Goal: Task Accomplishment & Management: Complete application form

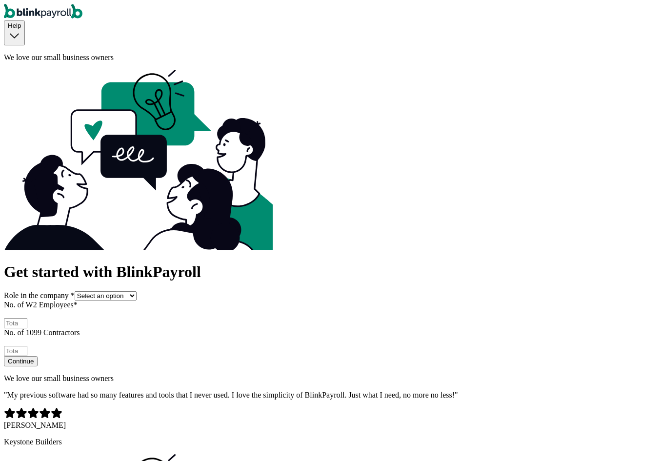
click at [137, 291] on select "Select an option Business owner HR CPA / Accountant Other" at bounding box center [106, 295] width 62 height 9
select select "owner"
click at [75, 291] on select "Select an option Business owner HR CPA / Accountant Other" at bounding box center [106, 295] width 62 height 9
click at [27, 318] on input "No. of W2 Employees *" at bounding box center [15, 323] width 23 height 10
type input "1"
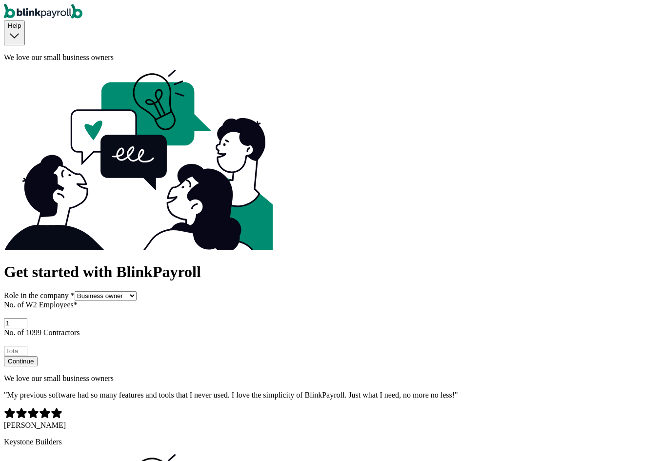
click at [27, 346] on input "No. of 1099 Contractors" at bounding box center [15, 351] width 23 height 10
type input "1"
click at [34, 357] on div "Continue" at bounding box center [21, 360] width 26 height 7
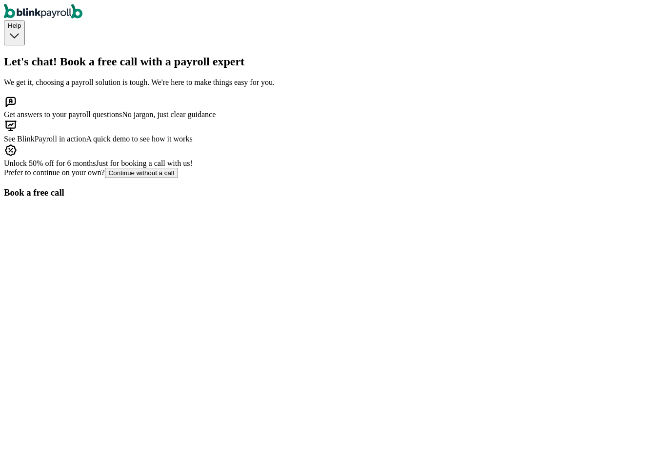
click at [140, 178] on button "Continue without a call" at bounding box center [141, 173] width 73 height 10
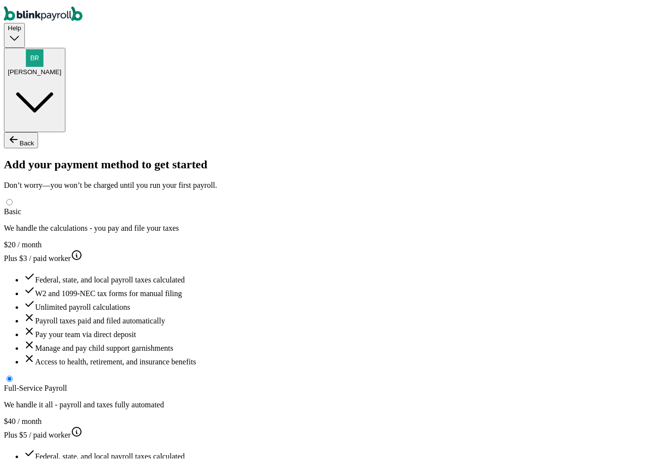
type input "test"
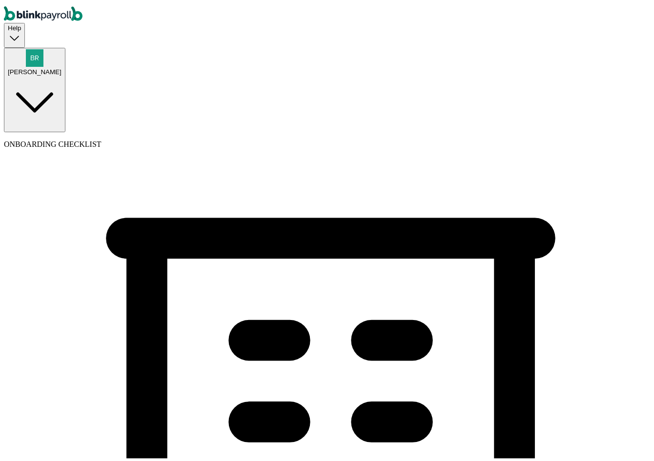
type input "testCompQA"
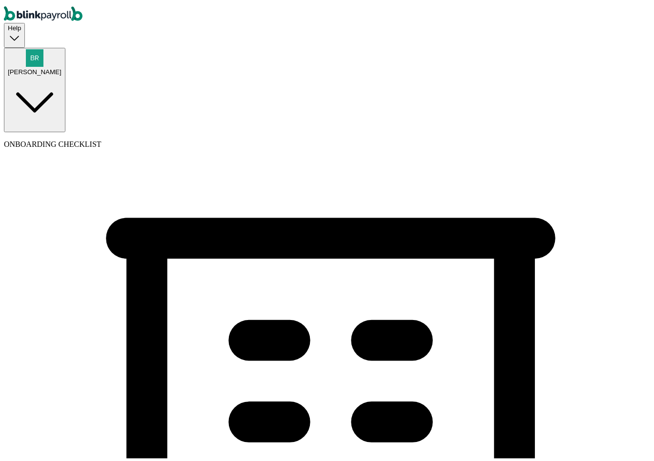
type input "(354) 543-5435"
select select "Limited Liability Company (LLC)"
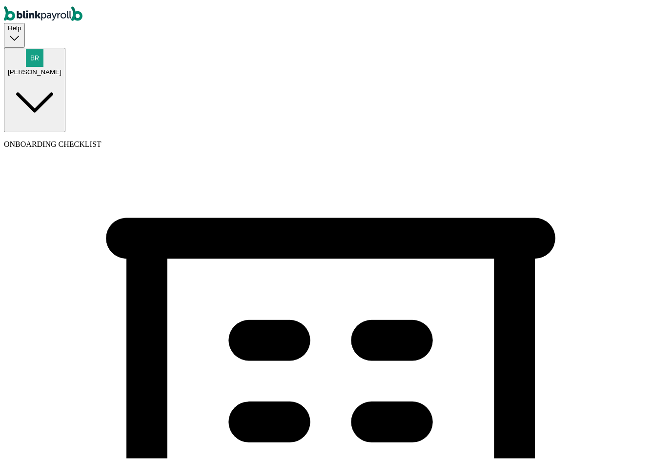
select select "Hospitality or Accommodation"
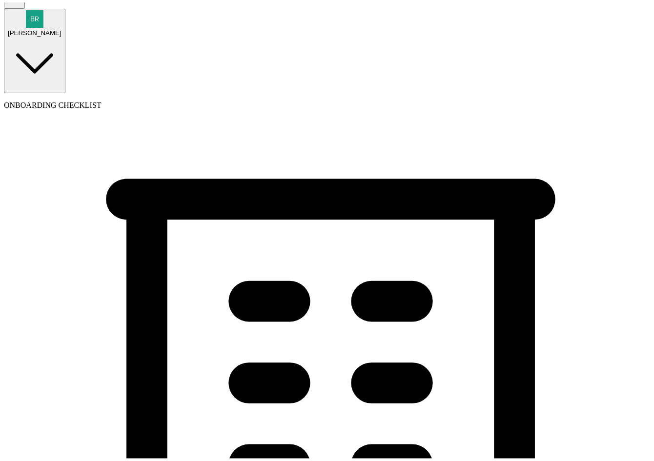
scroll to position [195, 0]
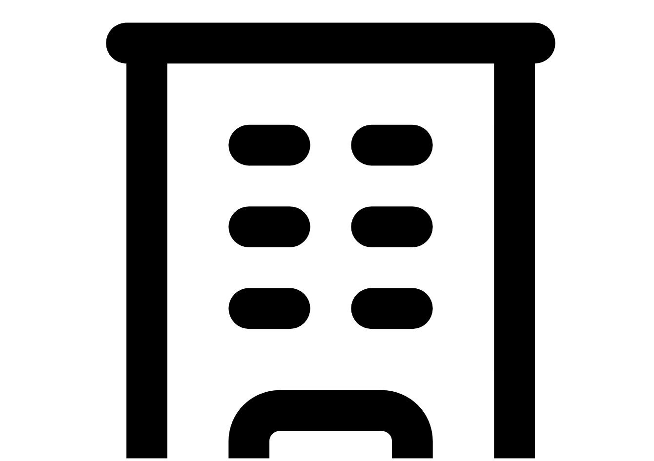
type input "08/20/2025"
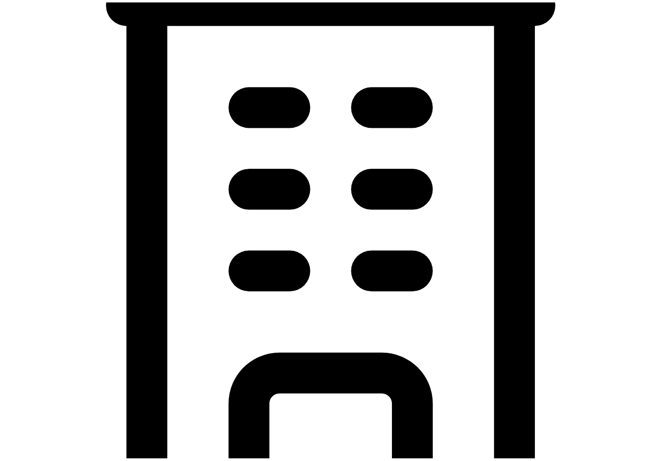
scroll to position [439, 0]
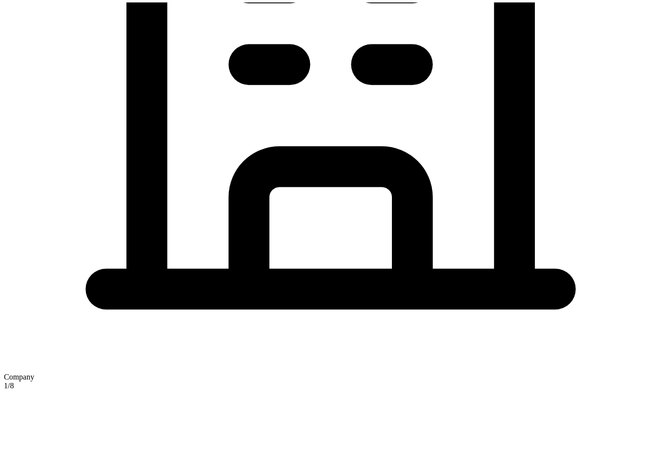
type input "32 1/2 18th St S"
type input "Saint Petersburg"
type input "FL"
type input "33712"
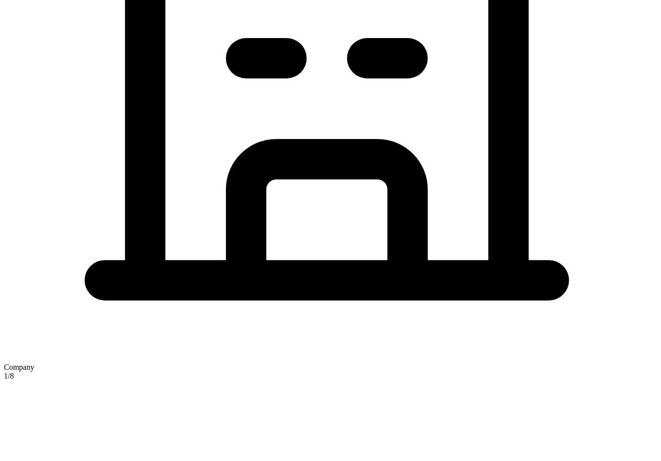
checkbox input "true"
type input "32 1/2 18th St S"
type input "Saint Petersburg"
type input "FL"
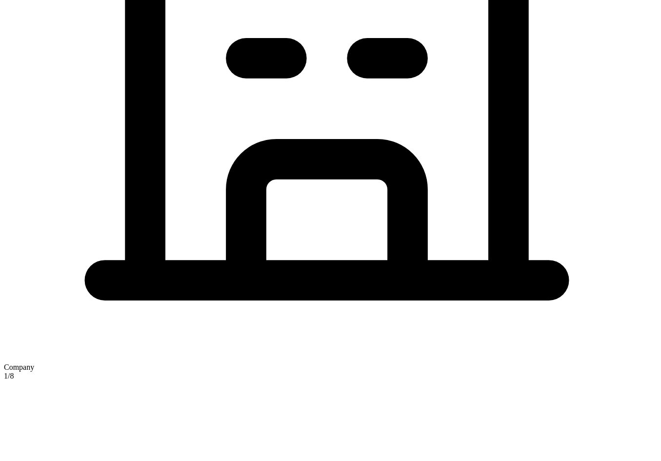
type input "33712"
type input "test"
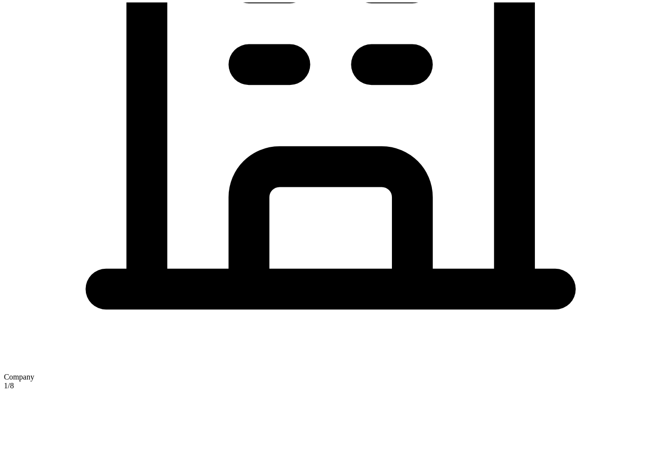
scroll to position [533, 0]
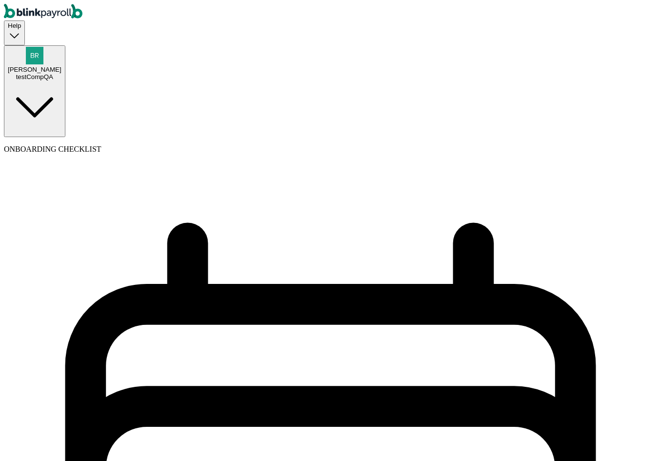
select select "weekly"
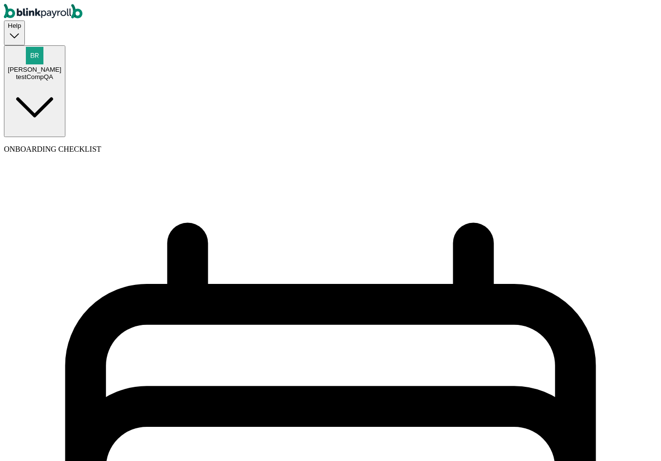
select select "Monday"
select select "08/25/2025"
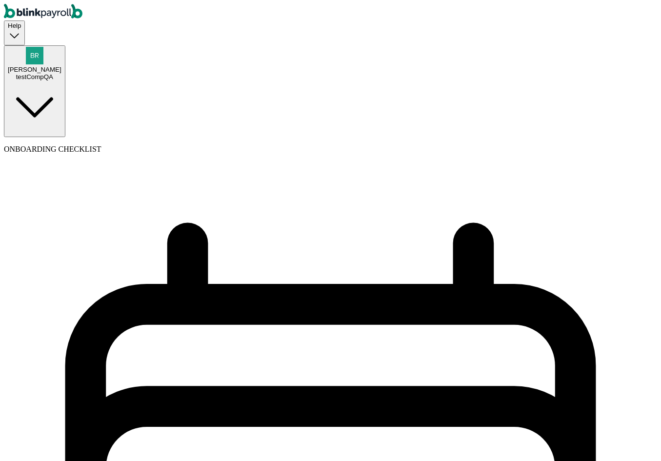
select select "Tue, Aug 12 - Mon, Aug 18"
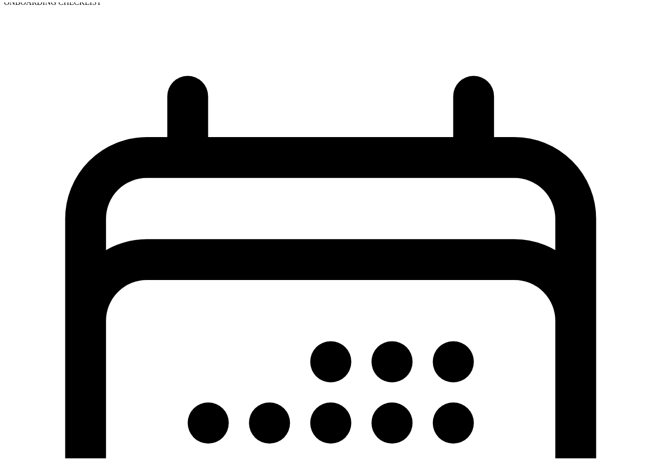
scroll to position [172, 0]
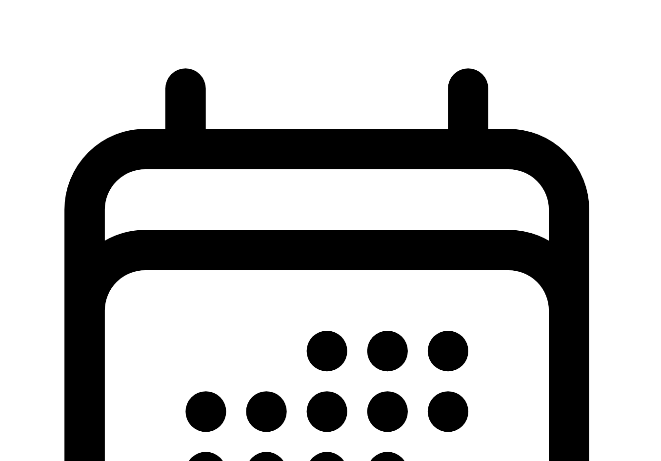
scroll to position [96, 0]
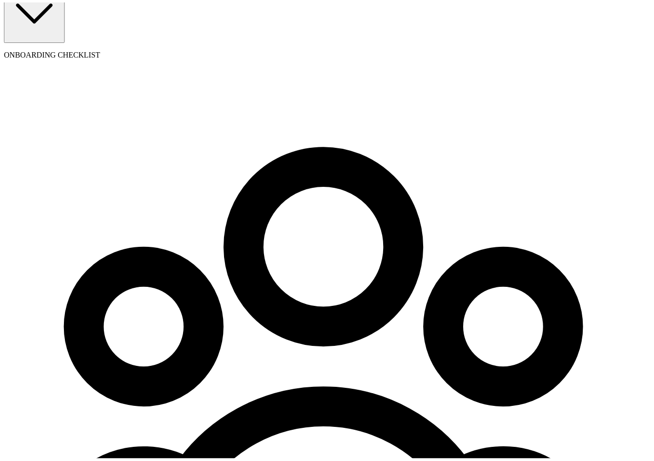
scroll to position [5, 0]
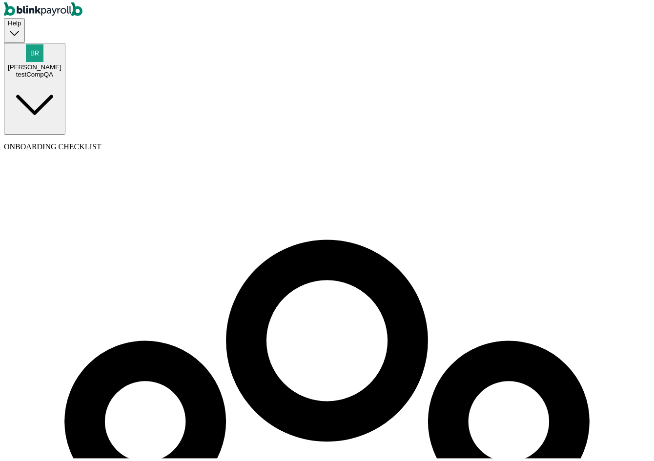
select select "employee"
select select "contractor"
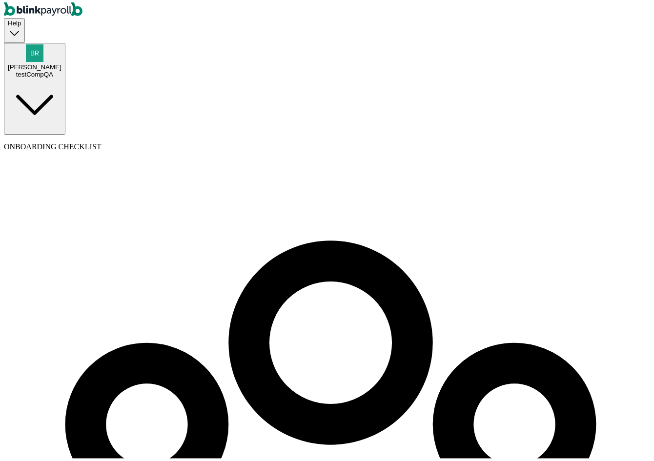
type input "jack"
type input "e"
type input "employee"
